Goal: Check status: Check status

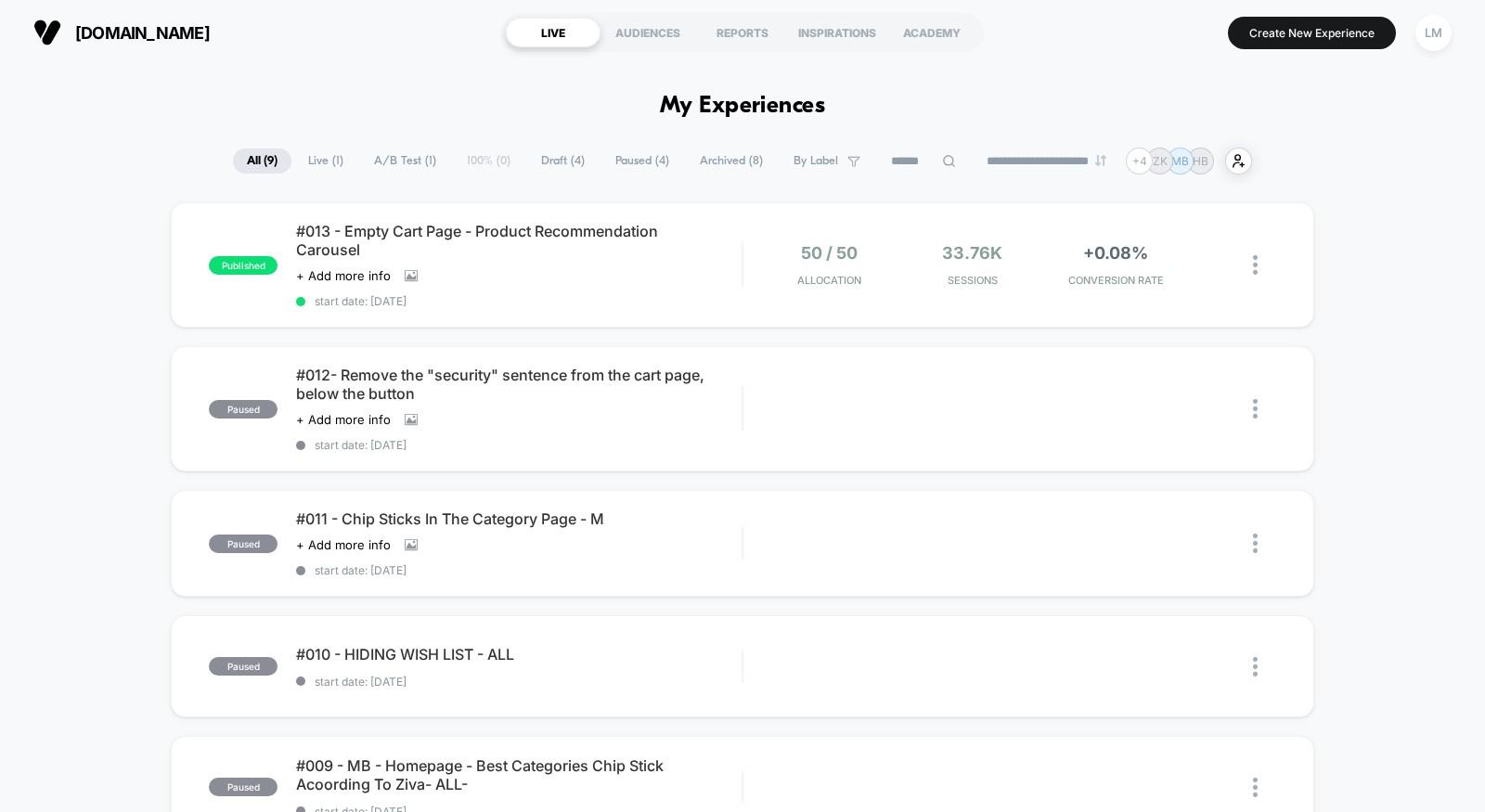
click at [715, 161] on span "Archived ( 8 )" at bounding box center [732, 161] width 91 height 25
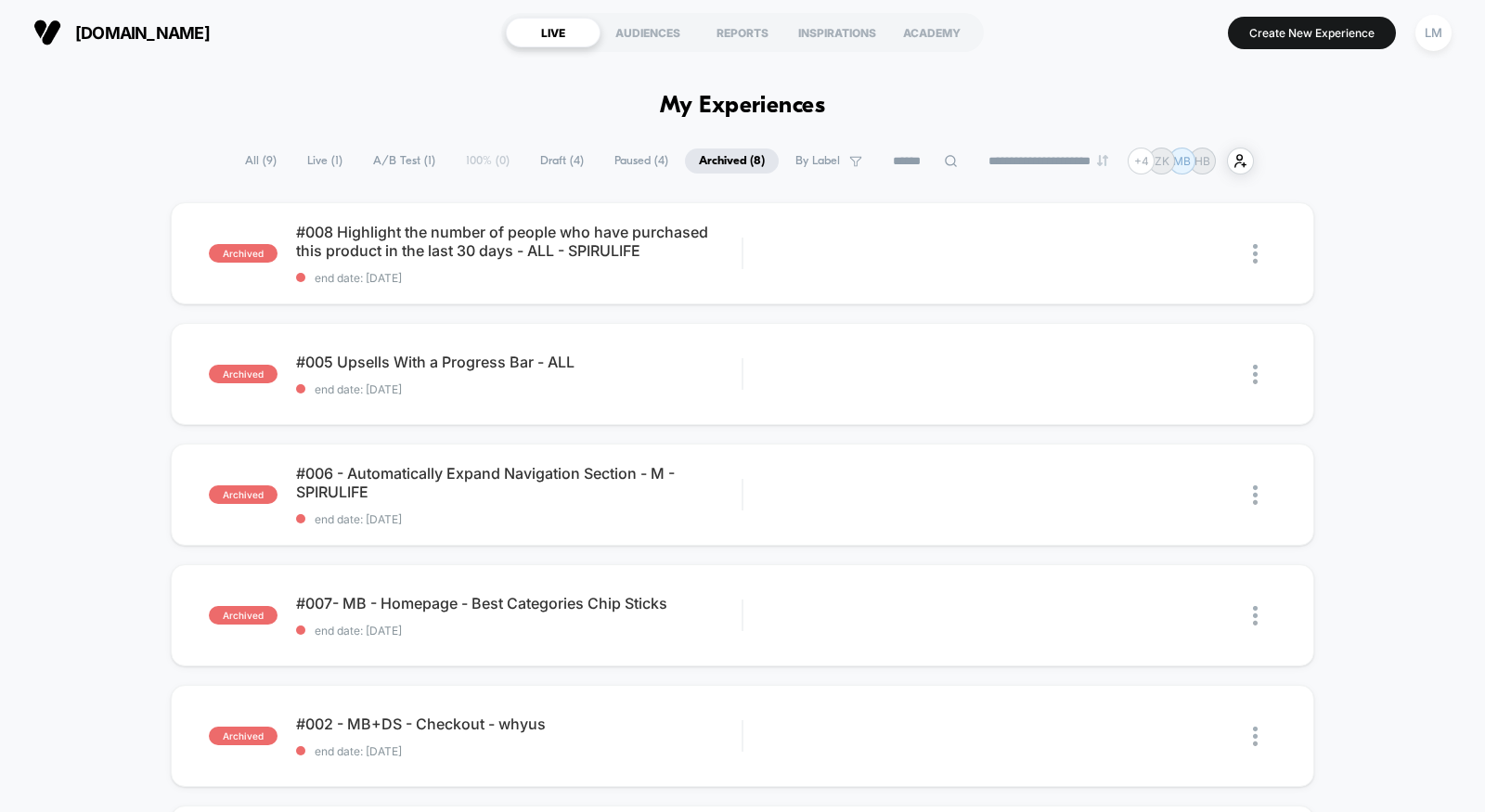
click at [1421, 48] on button "LM" at bounding box center [1433, 32] width 48 height 38
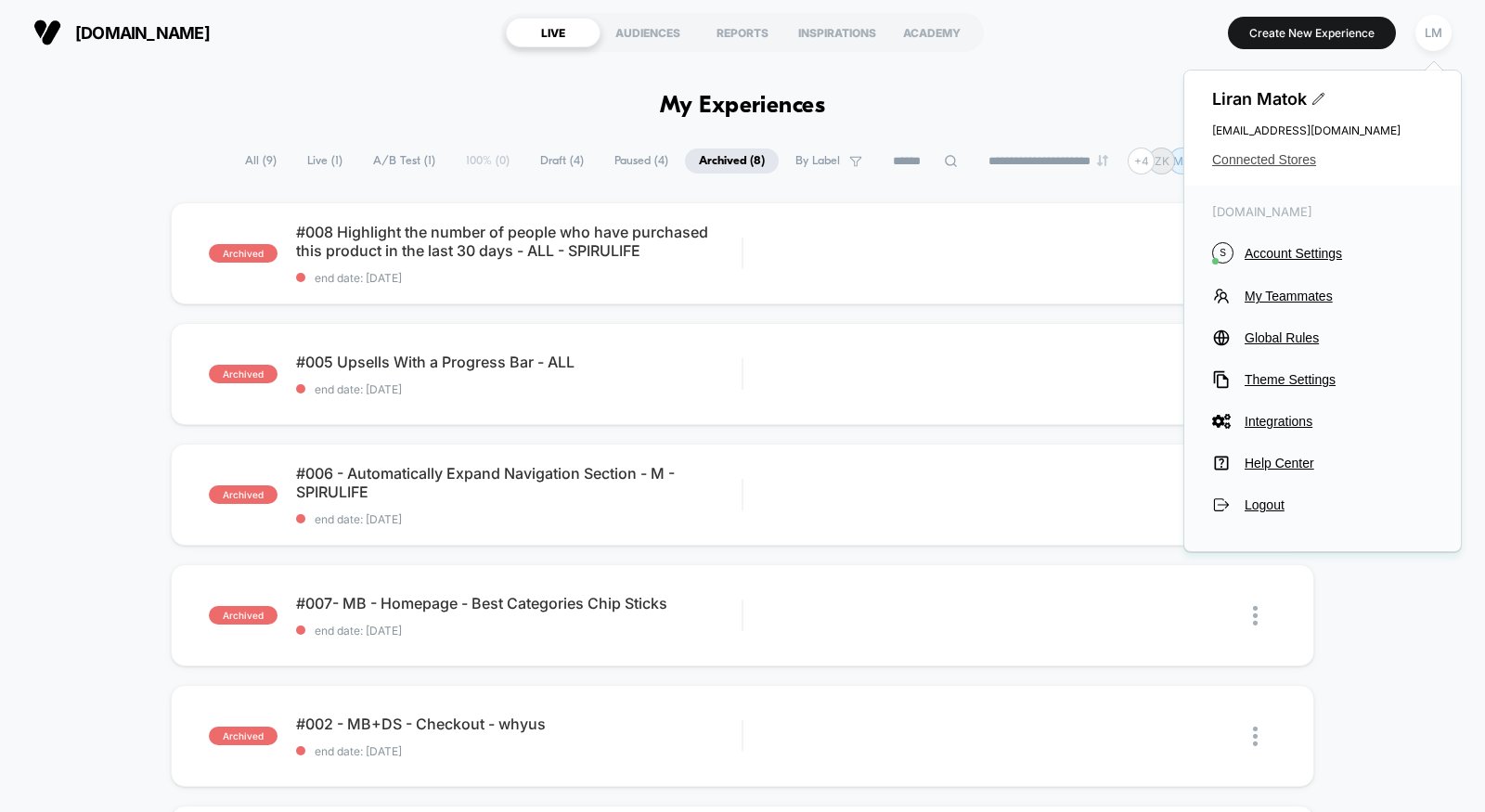
click at [1278, 161] on span "Connected Stores" at bounding box center [1323, 159] width 221 height 15
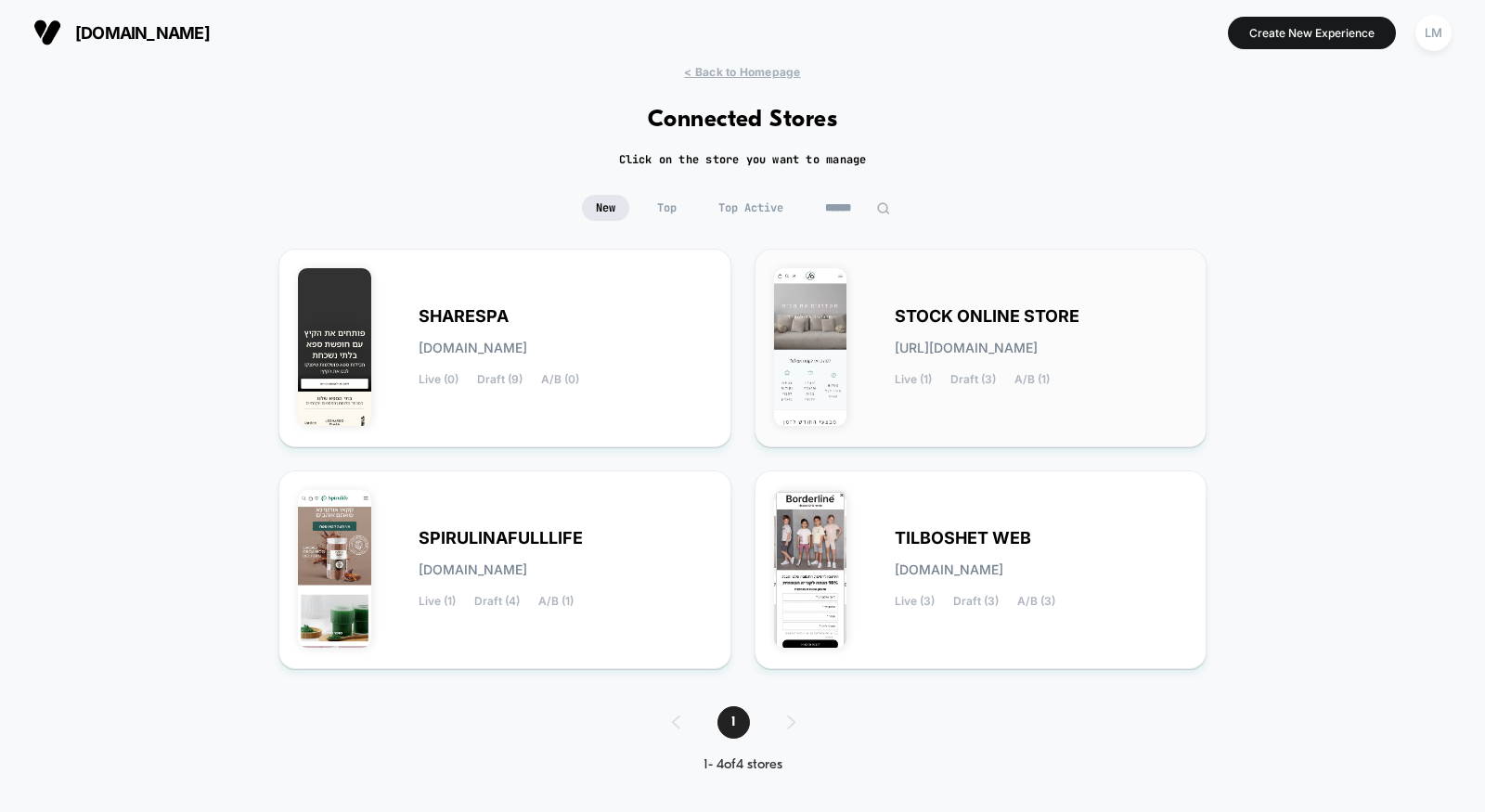
click at [929, 355] on div "STOCK ONLINE STORE [URL][DOMAIN_NAME] Live (1) Draft (3) A/B (1)" at bounding box center [1042, 348] width 294 height 76
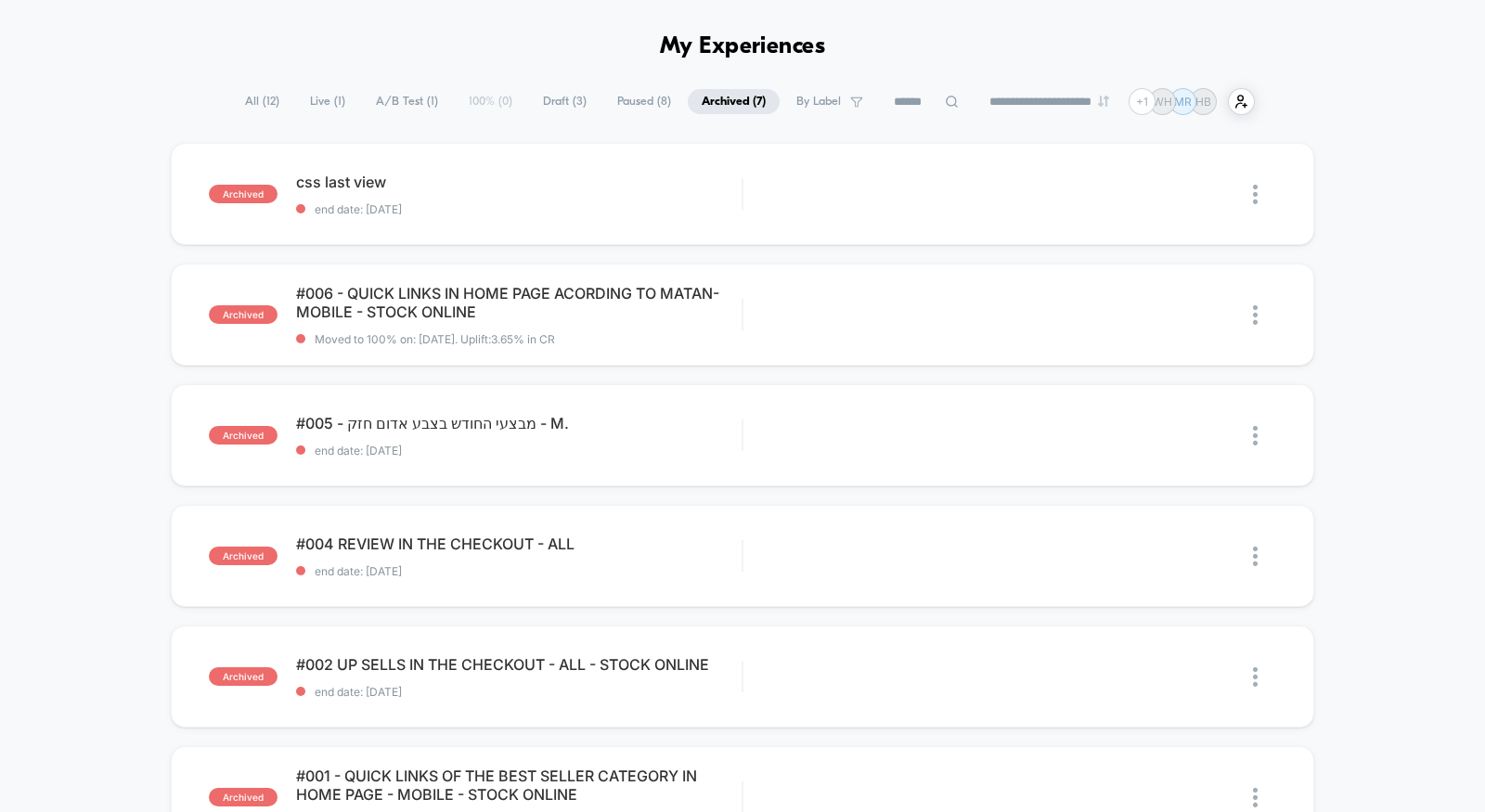
scroll to position [67, 0]
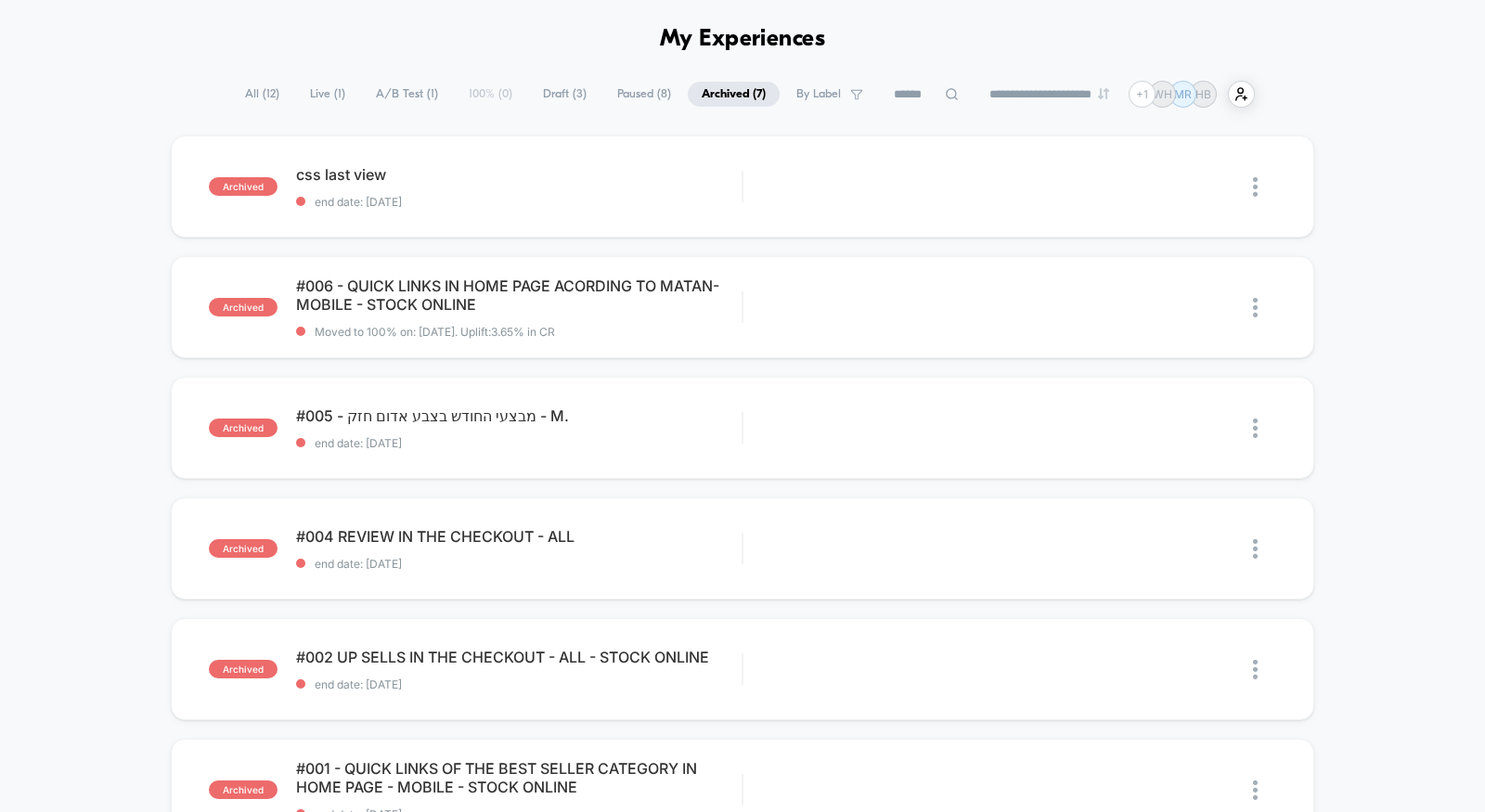
click at [247, 82] on span "All ( 12 )" at bounding box center [262, 94] width 62 height 25
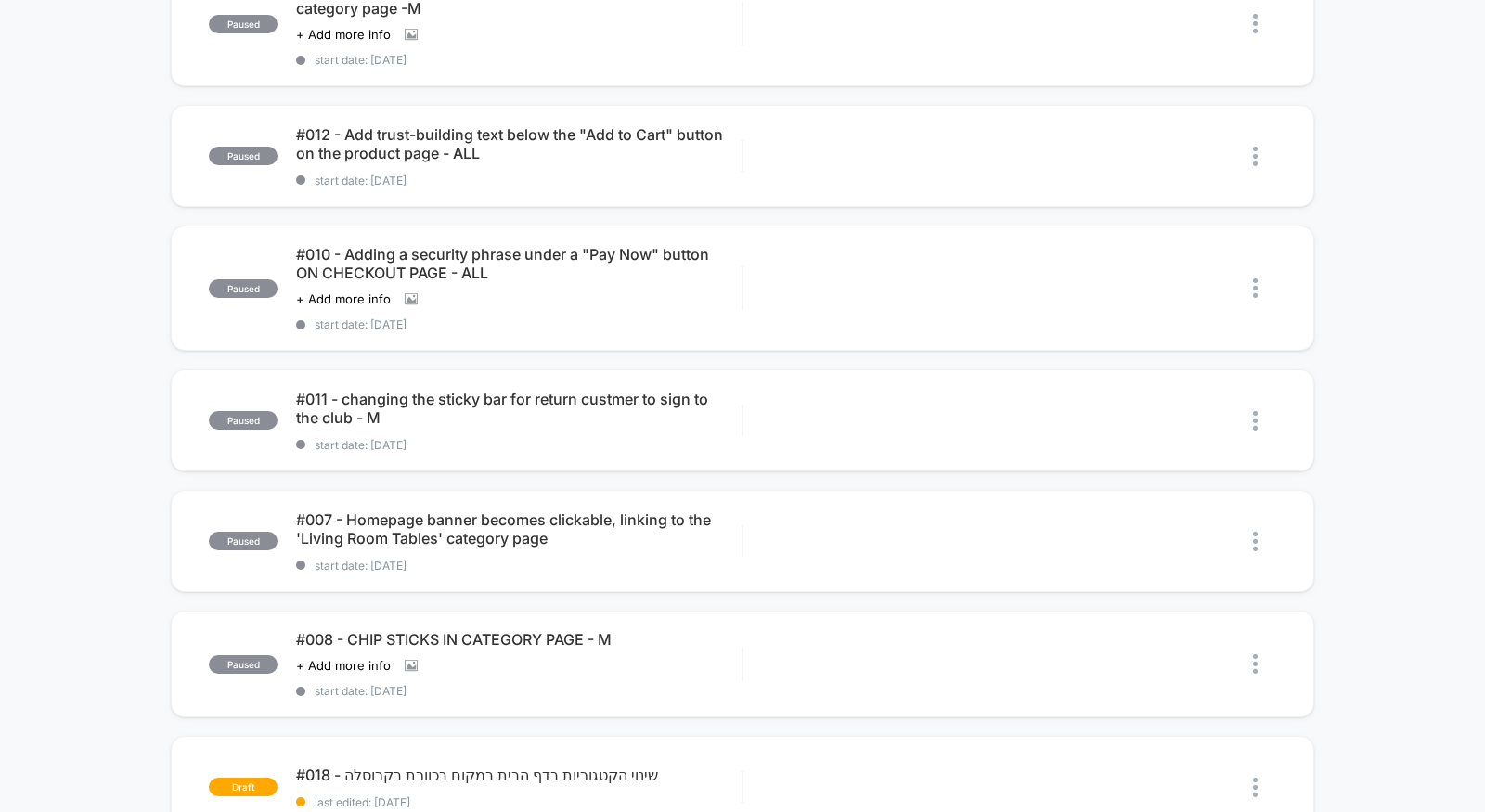
scroll to position [0, 0]
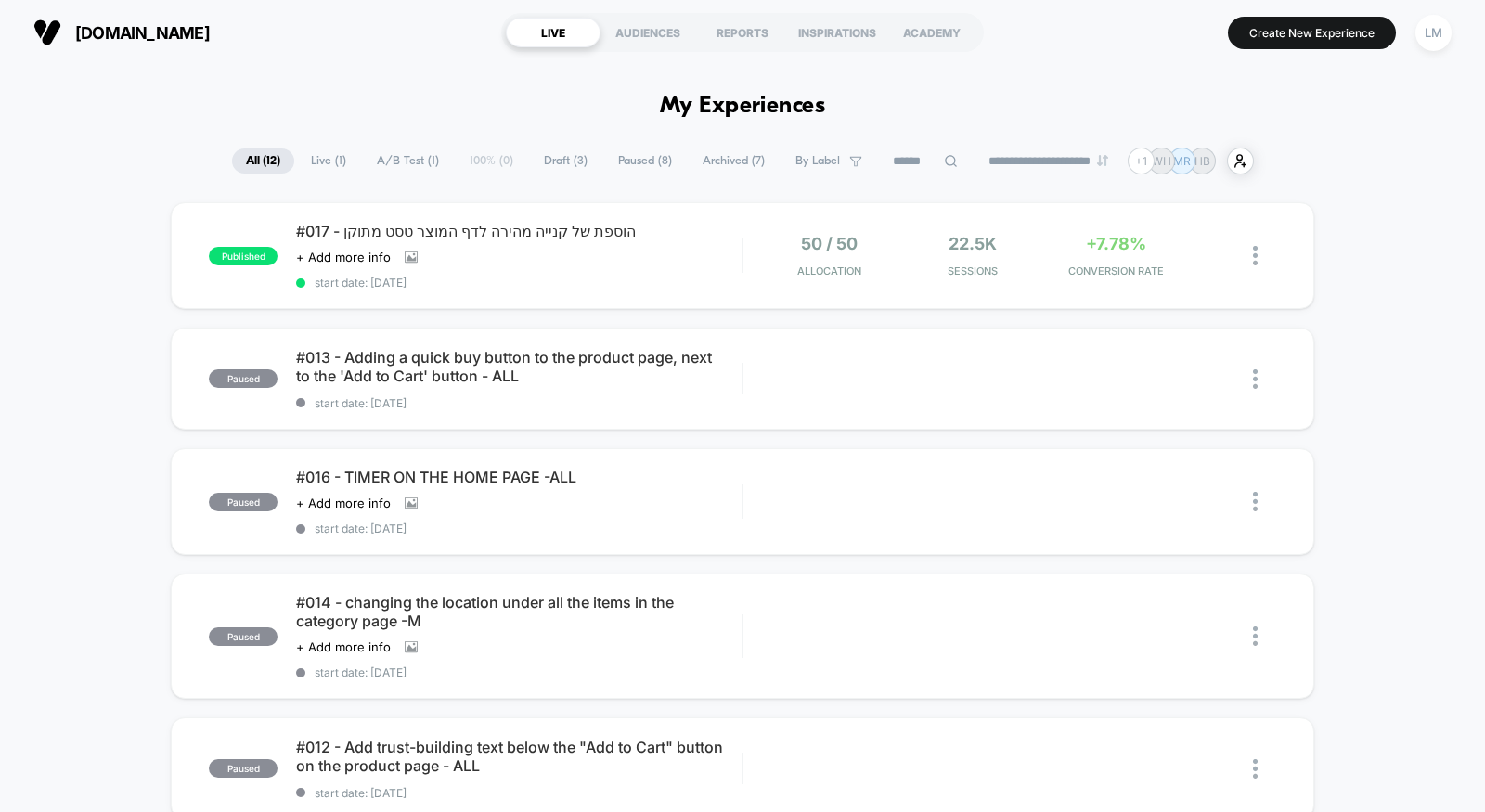
click at [646, 155] on span "Paused ( 8 )" at bounding box center [645, 161] width 82 height 25
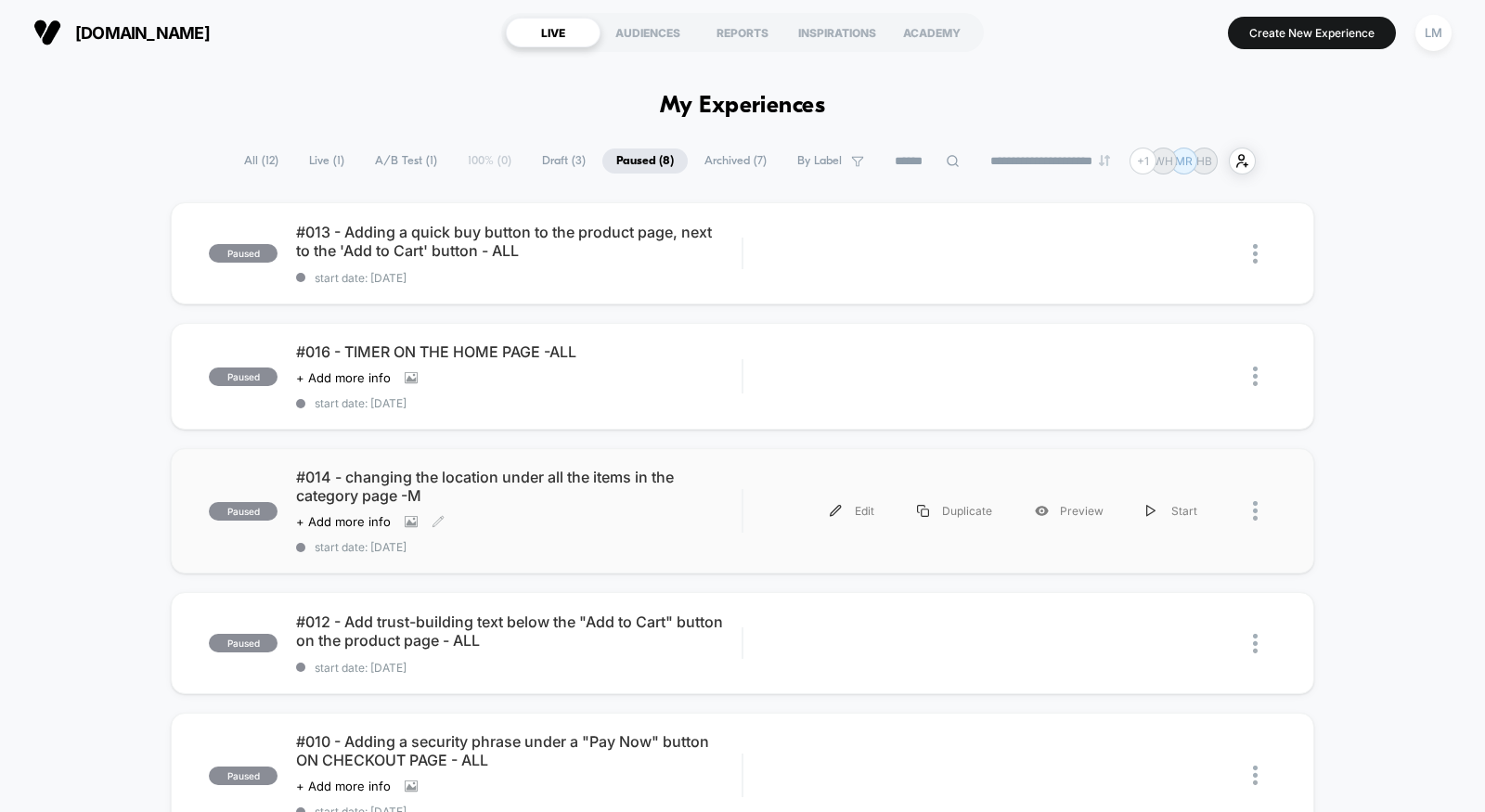
click at [460, 477] on span "#014 - changing the location under all the items in the category page -M" at bounding box center [519, 486] width 446 height 37
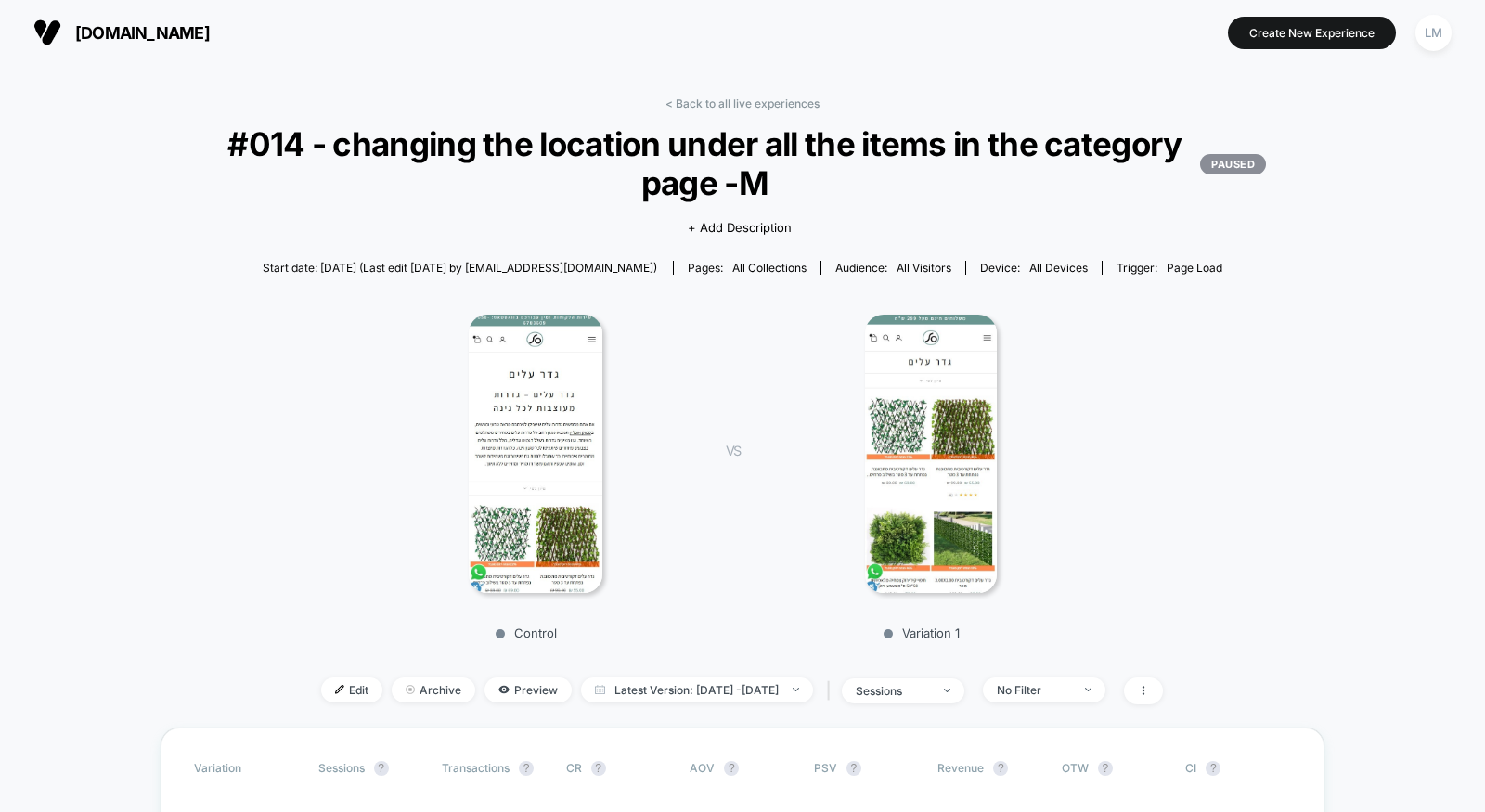
click at [224, 180] on span "#014 - changing the location under all the items in the category page -M PAUSED" at bounding box center [742, 163] width 1048 height 78
